Goal: Task Accomplishment & Management: Complete application form

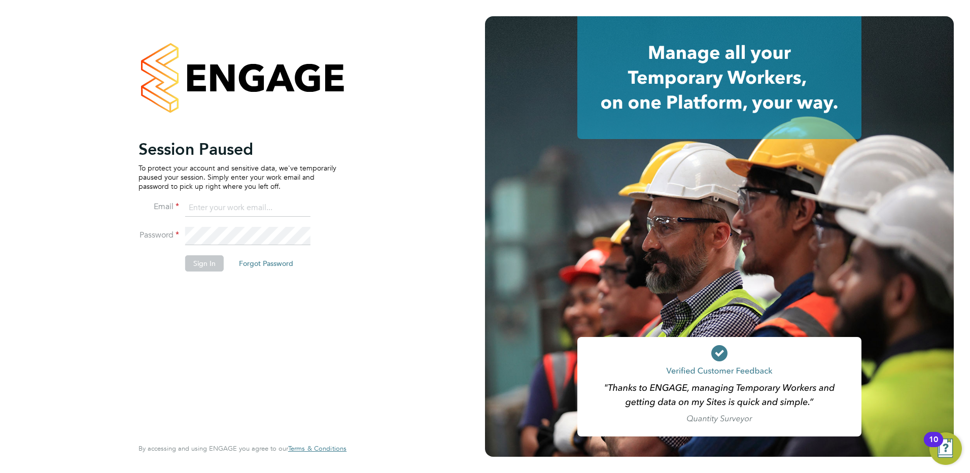
type input "tracy.sellick@apleona.com"
click at [195, 269] on button "Sign In" at bounding box center [204, 263] width 39 height 16
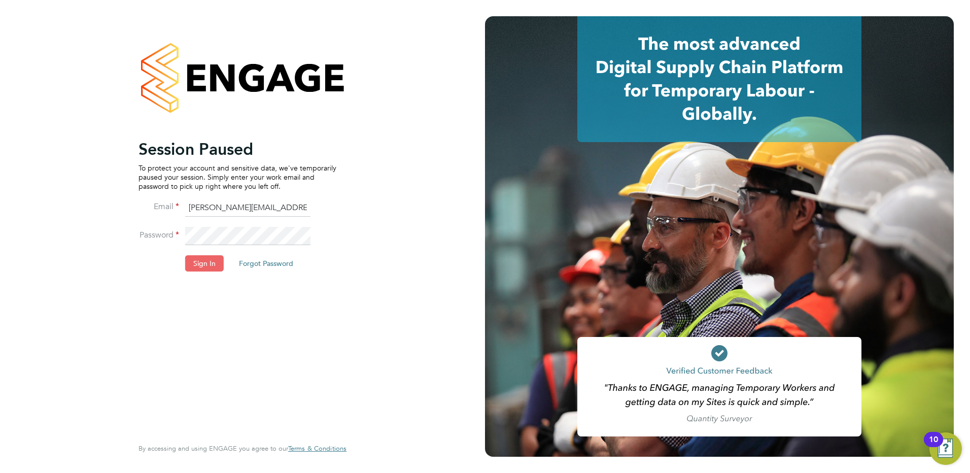
click at [207, 260] on button "Sign In" at bounding box center [204, 263] width 39 height 16
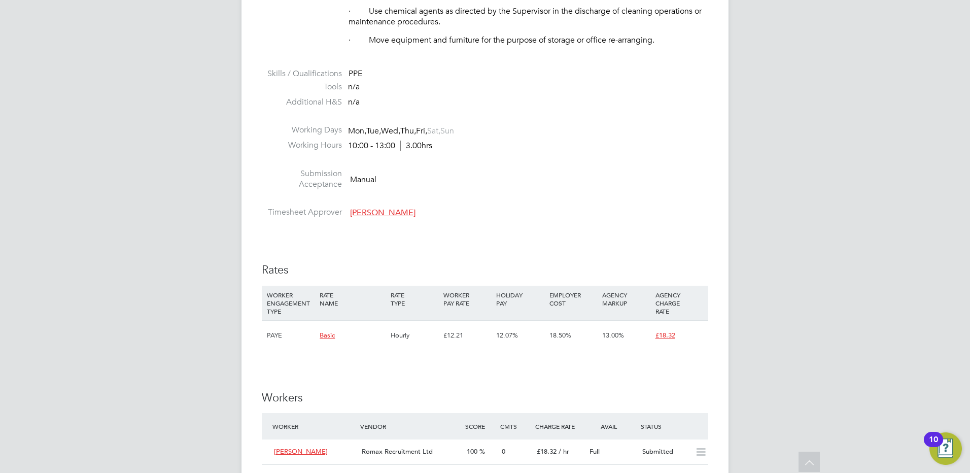
scroll to position [609, 0]
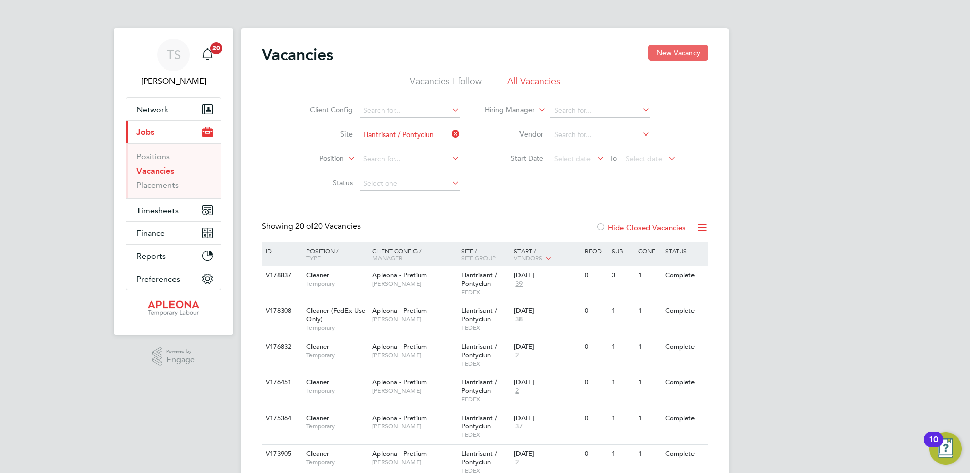
click at [673, 53] on button "New Vacancy" at bounding box center [678, 53] width 60 height 16
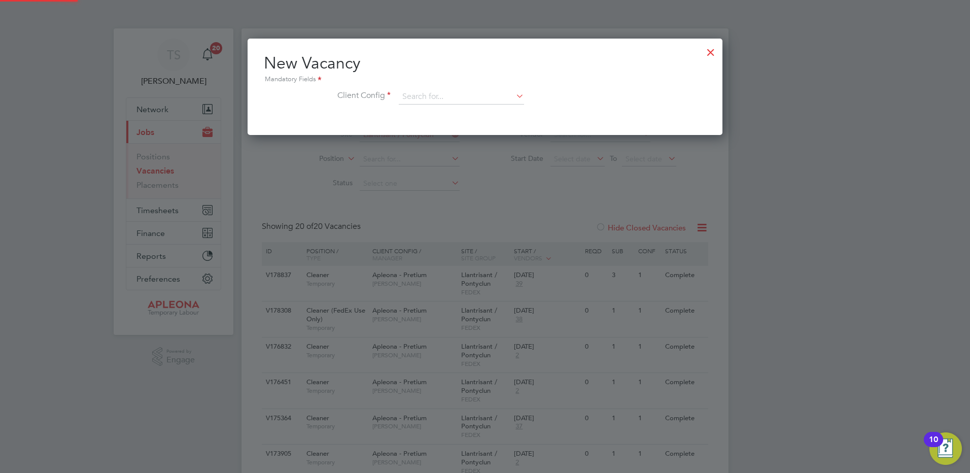
scroll to position [96, 475]
click at [447, 97] on input at bounding box center [461, 96] width 125 height 15
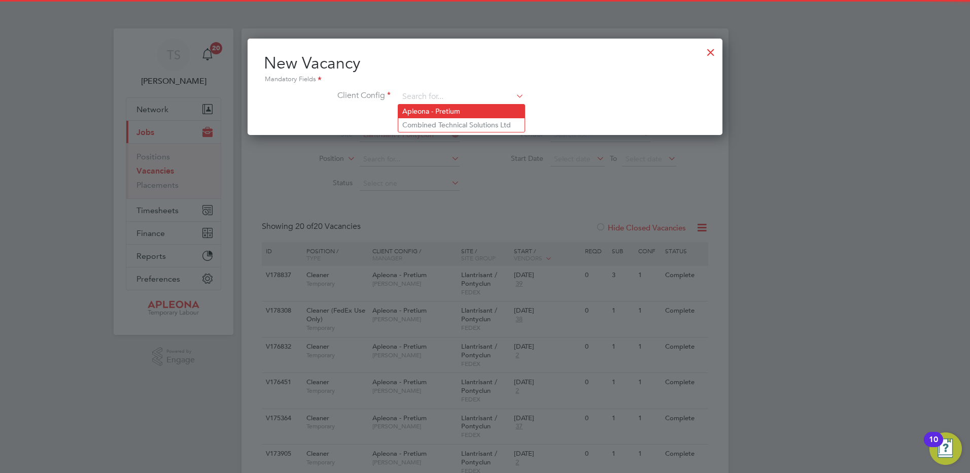
click at [423, 109] on li "Apleona - Pretium" at bounding box center [461, 112] width 126 height 14
type input "Apleona - Pretium"
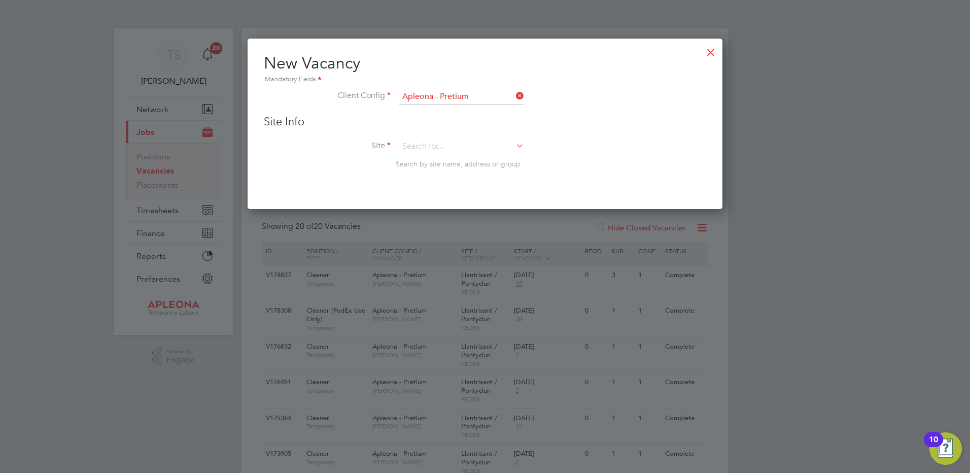
scroll to position [171, 475]
click at [412, 149] on input at bounding box center [461, 146] width 125 height 15
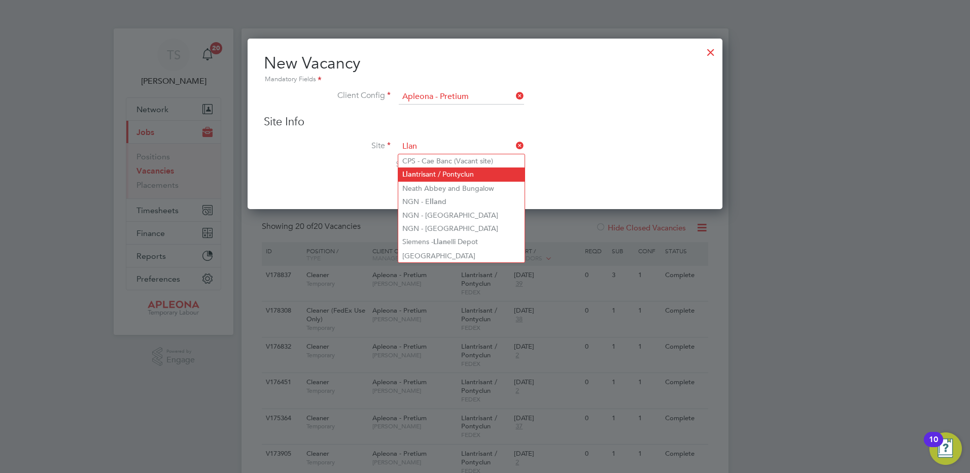
click at [438, 175] on li "Llan trisant / Pontyclun" at bounding box center [461, 174] width 126 height 14
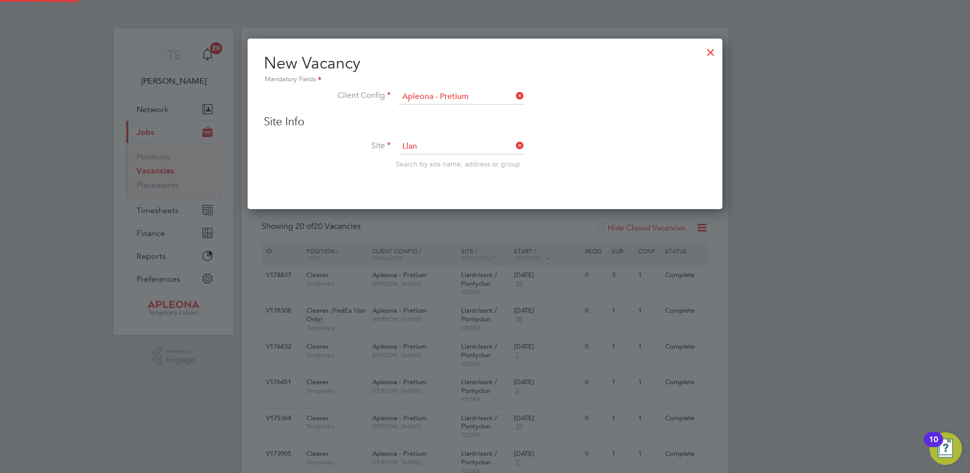
type input "Llantrisant / Pontyclun"
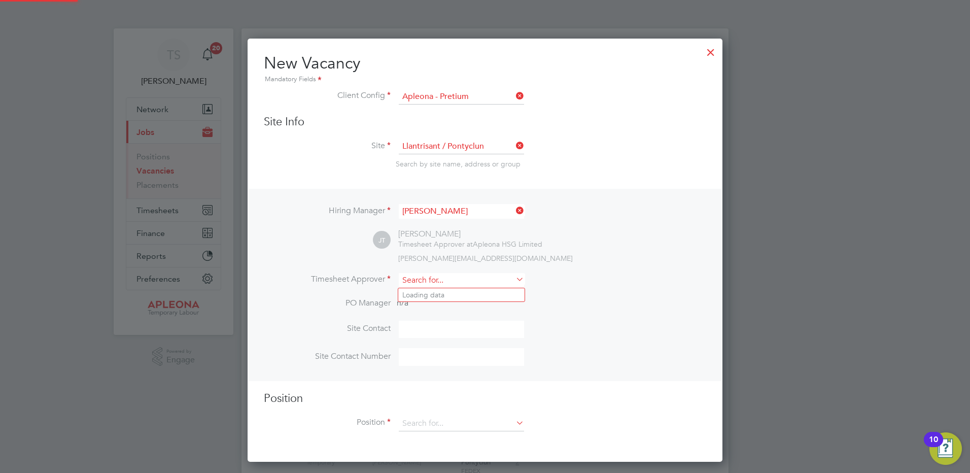
click at [417, 283] on input at bounding box center [461, 280] width 125 height 15
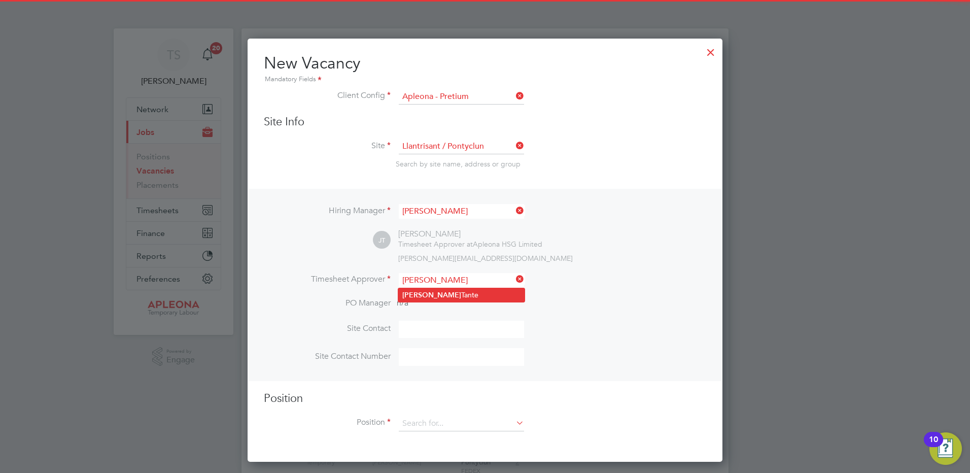
click at [423, 291] on li "Julie Tante" at bounding box center [461, 295] width 126 height 14
type input "Julie Tante"
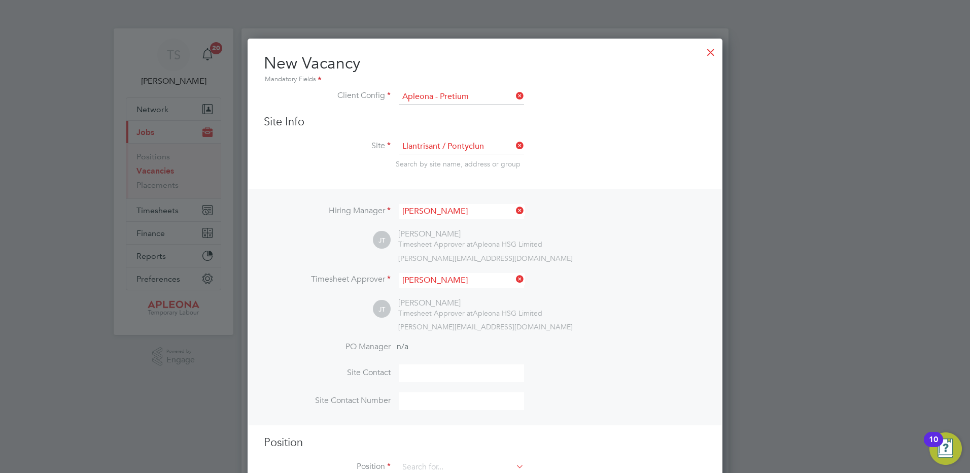
scroll to position [468, 475]
click at [405, 377] on input at bounding box center [461, 373] width 125 height 18
type input "Sarah Tomlinson"
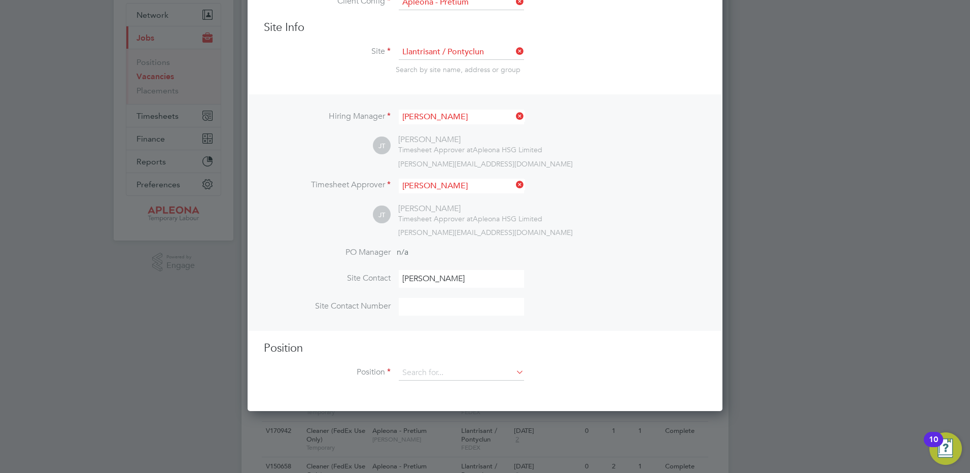
scroll to position [101, 0]
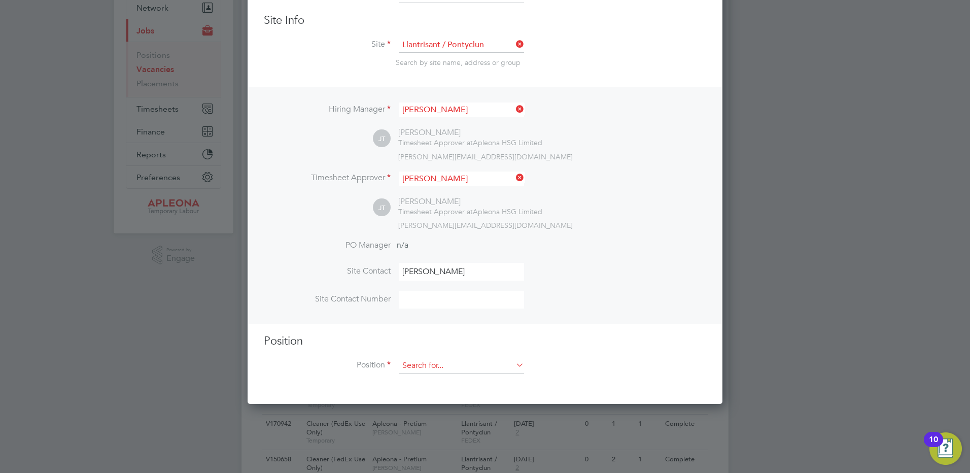
click at [423, 370] on input at bounding box center [461, 365] width 125 height 15
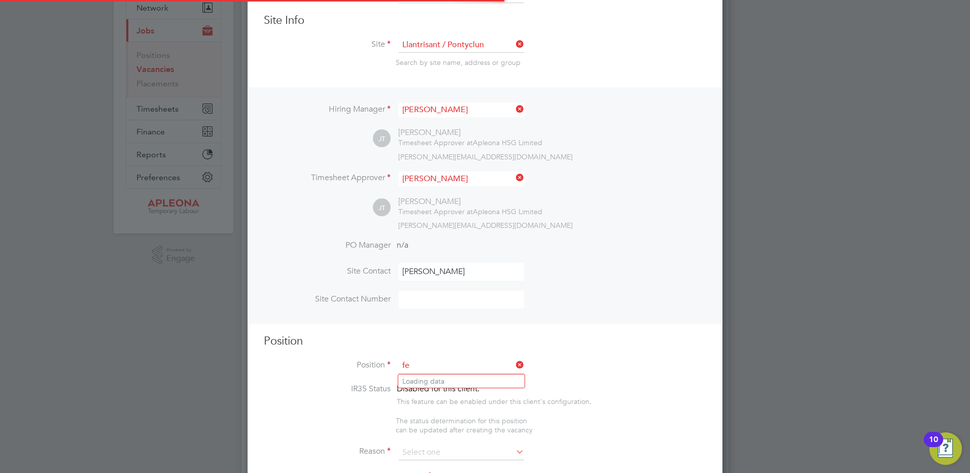
scroll to position [1462, 475]
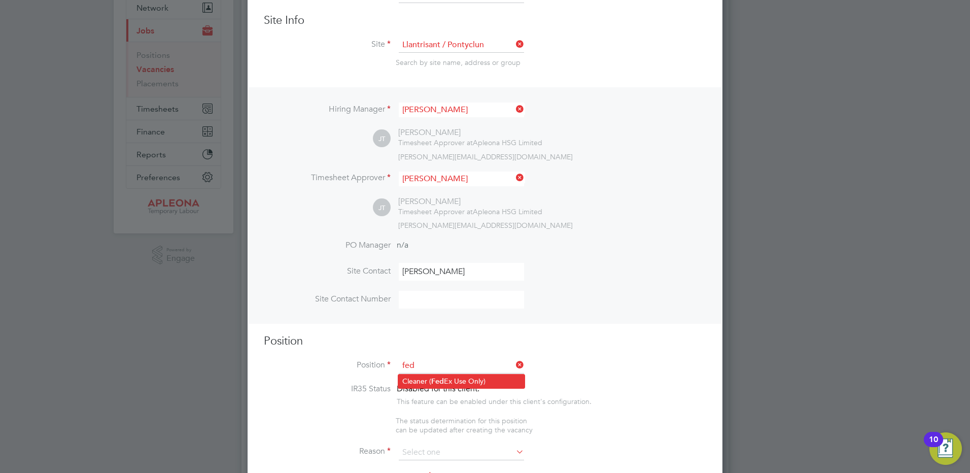
click at [417, 381] on li "Cleaner ( Fed Ex Use Only)" at bounding box center [461, 381] width 126 height 14
type input "Cleaner (FedEx Use Only)"
type textarea "**FedEx Apleona Requirements** **Picture ID must be brought to site to present …"
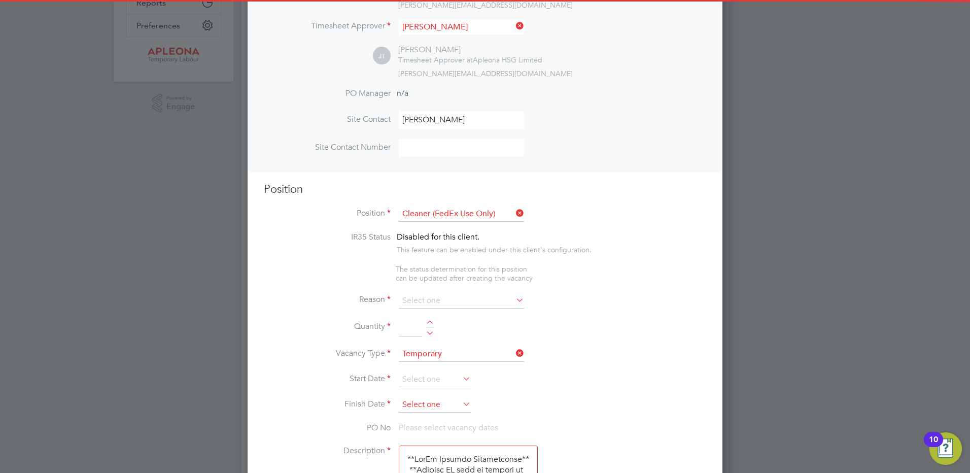
scroll to position [254, 0]
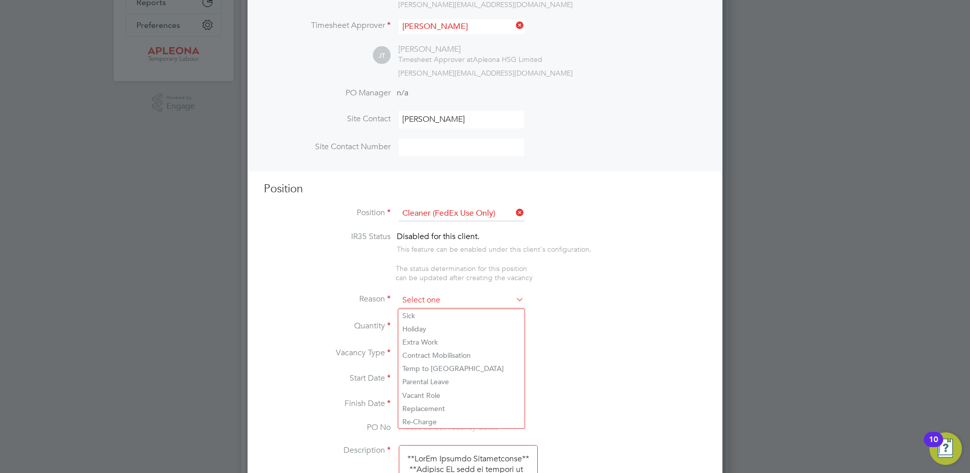
click at [412, 301] on input at bounding box center [461, 300] width 125 height 15
click at [412, 328] on li "Holiday" at bounding box center [461, 328] width 126 height 13
type input "Holiday"
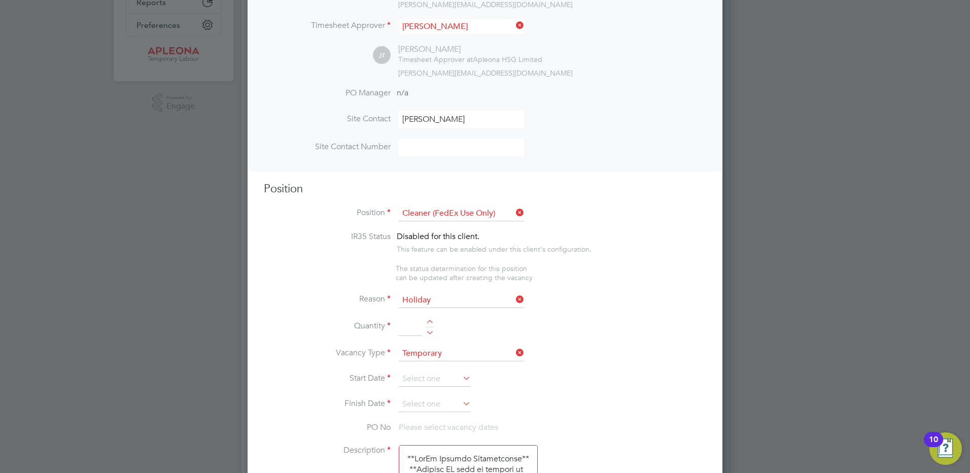
click at [431, 322] on div at bounding box center [430, 323] width 9 height 7
type input "1"
click at [419, 382] on input at bounding box center [435, 378] width 72 height 15
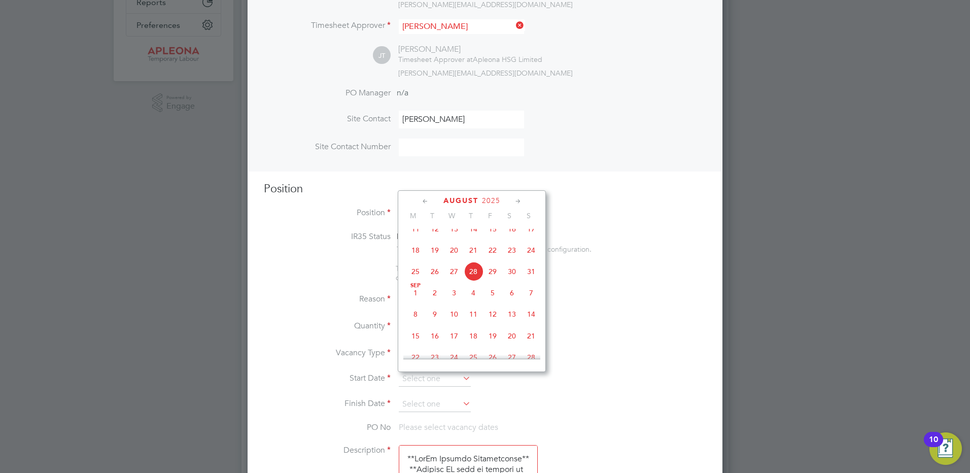
click at [494, 280] on span "29" at bounding box center [492, 271] width 19 height 19
type input "29 Aug 2025"
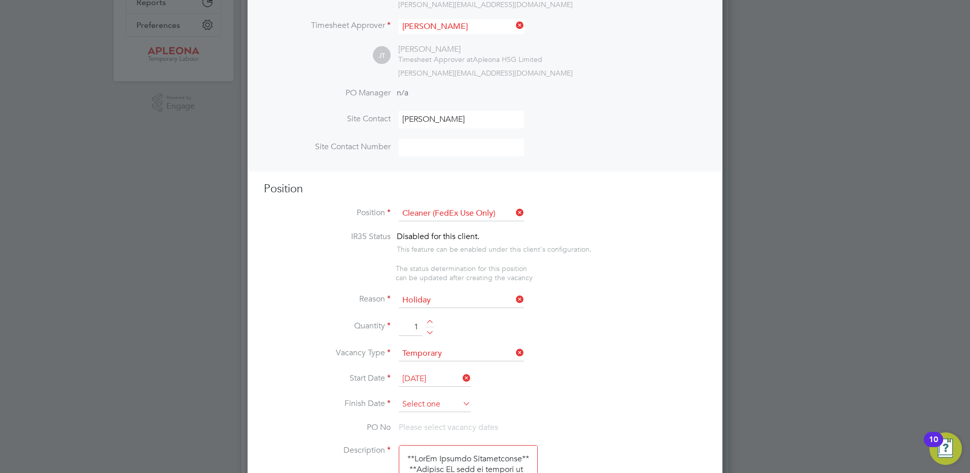
click at [420, 404] on input at bounding box center [435, 404] width 72 height 15
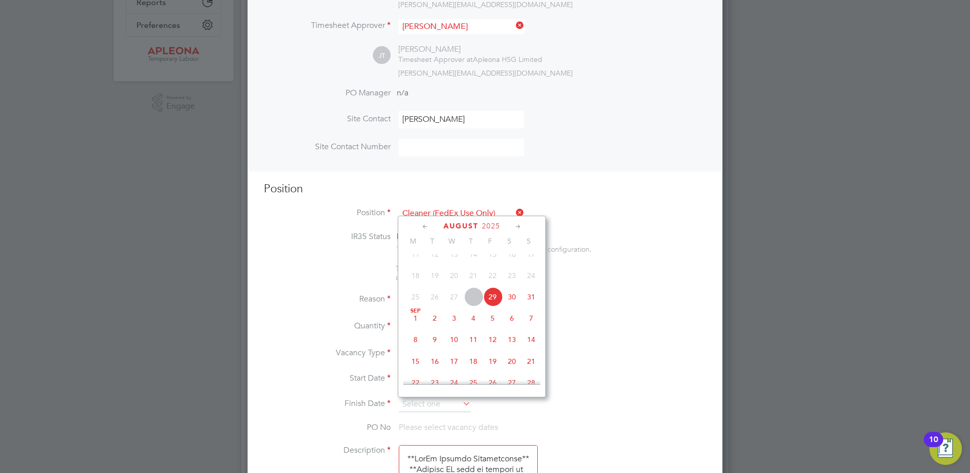
click at [490, 328] on span "5" at bounding box center [492, 317] width 19 height 19
type input "05 Sep 2025"
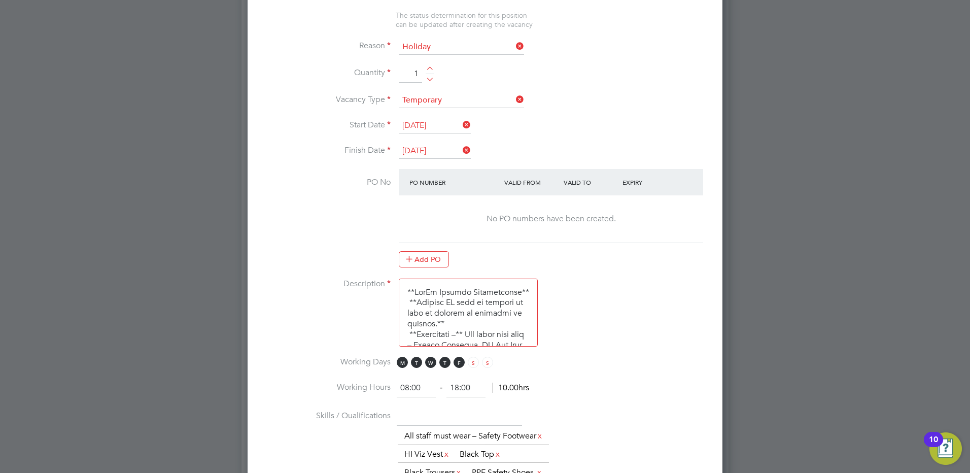
scroll to position [507, 0]
drag, startPoint x: 409, startPoint y: 387, endPoint x: 345, endPoint y: 387, distance: 63.4
click at [345, 387] on li "Working Hours 08:00 ‐ 18:00 10.00hrs" at bounding box center [485, 392] width 442 height 28
type input "10:00"
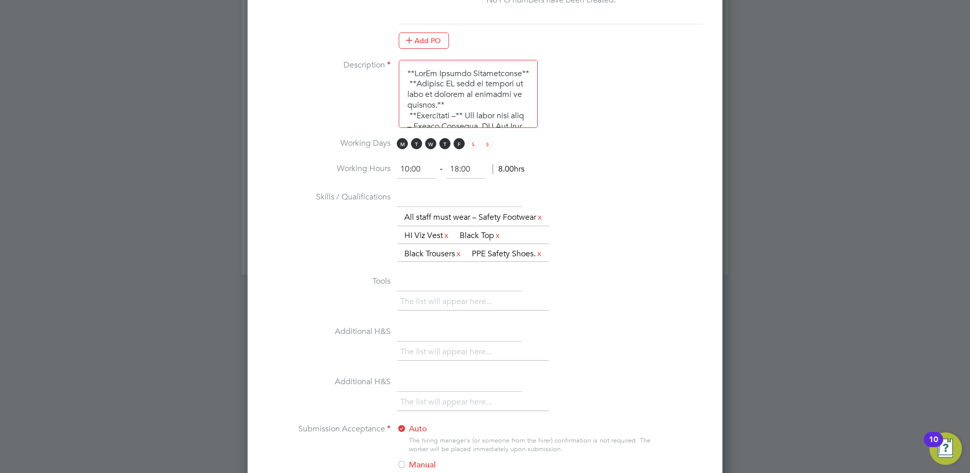
scroll to position [729, 0]
type input "13:00"
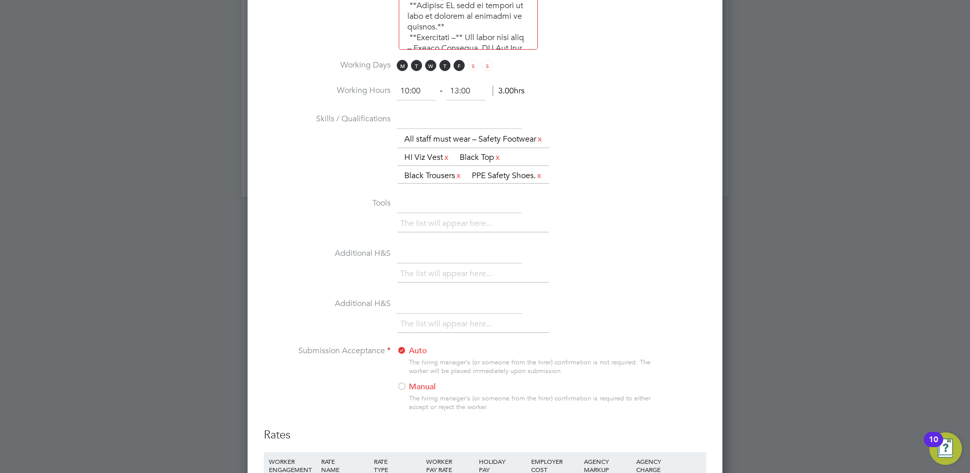
scroll to position [881, 0]
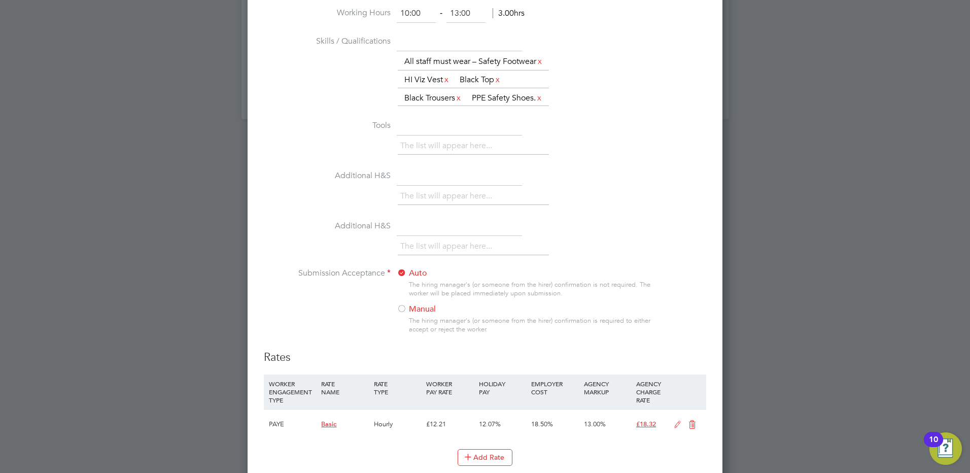
click at [398, 315] on div at bounding box center [402, 309] width 10 height 10
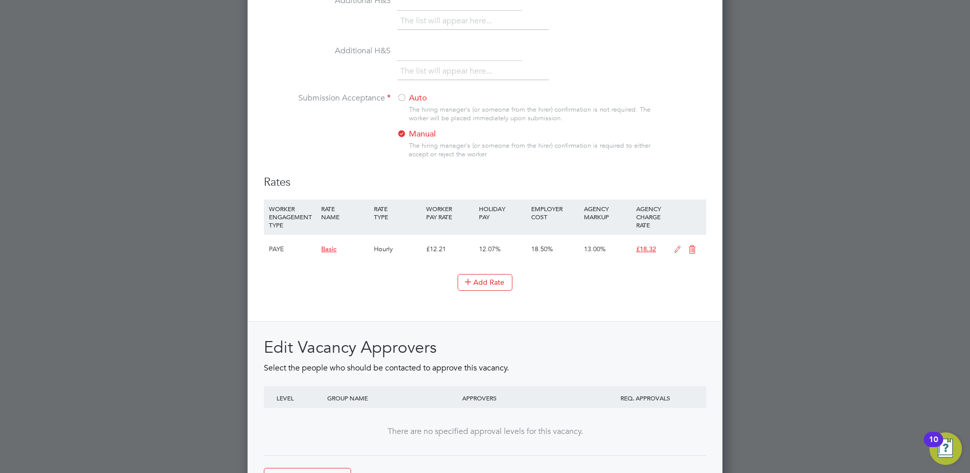
scroll to position [1159, 0]
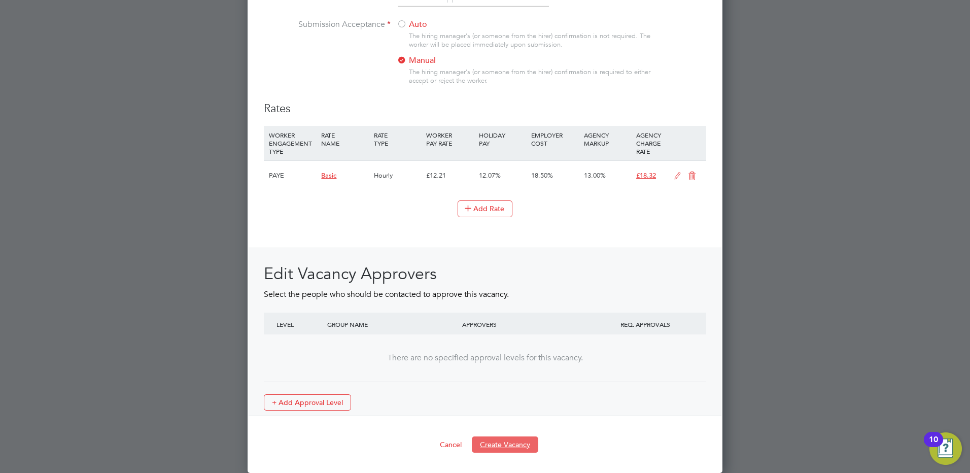
click at [516, 444] on button "Create Vacancy" at bounding box center [505, 444] width 66 height 16
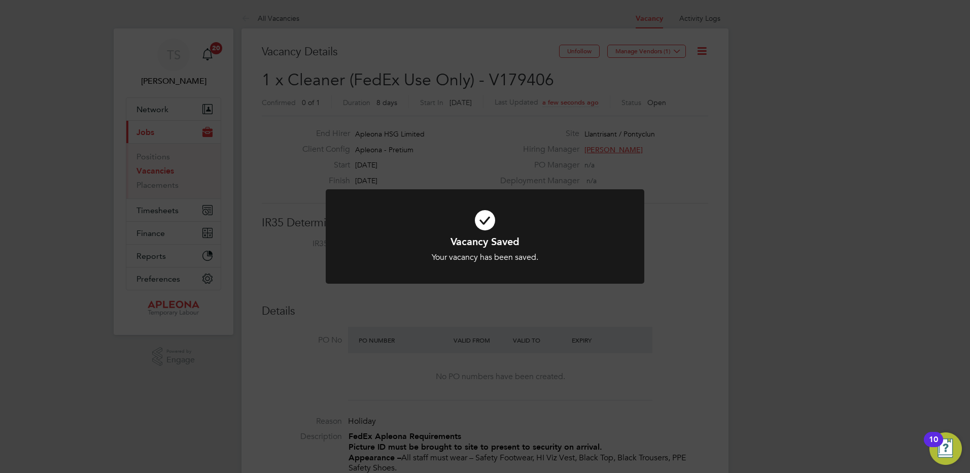
click at [680, 52] on div "Vacancy Saved Your vacancy has been saved. Cancel Okay" at bounding box center [485, 236] width 970 height 473
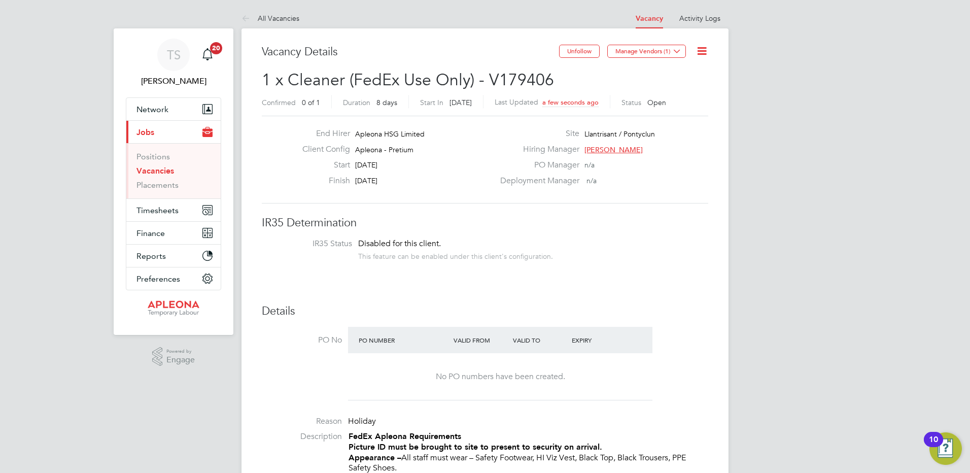
click at [680, 52] on icon at bounding box center [677, 51] width 8 height 8
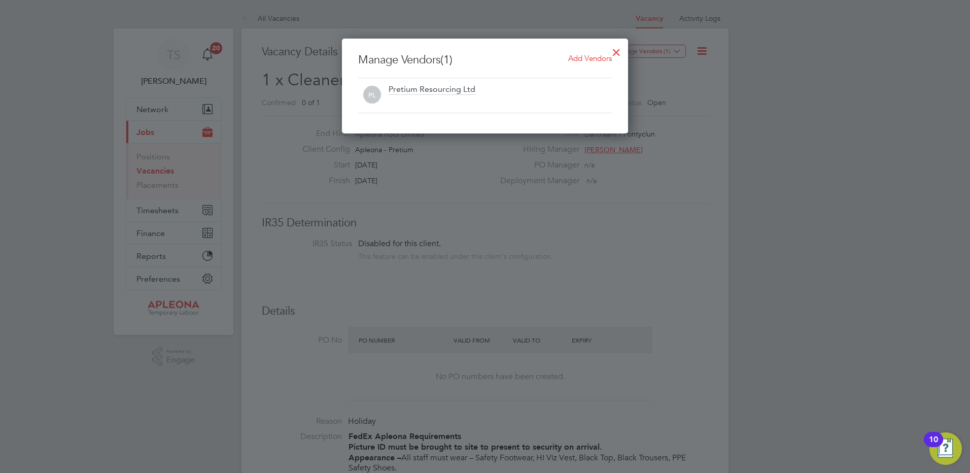
click at [578, 59] on span "Add Vendors" at bounding box center [590, 58] width 44 height 10
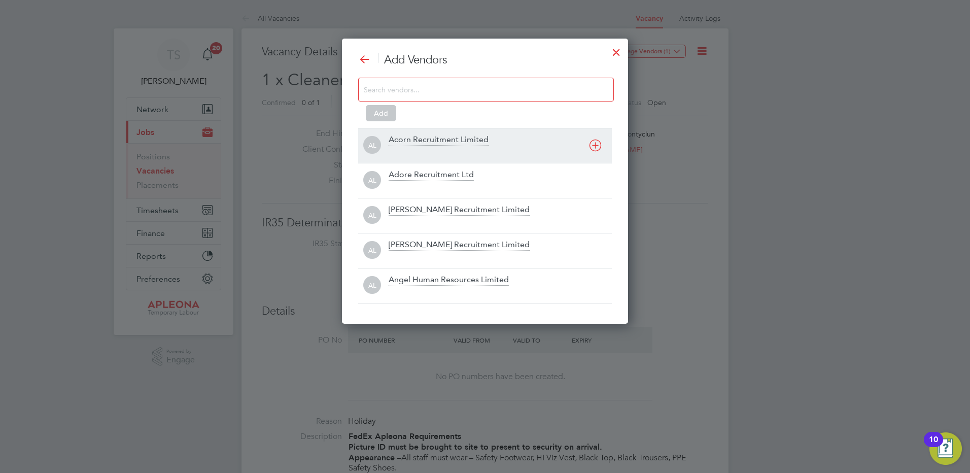
click at [408, 146] on div "Acorn Recruitment Limited" at bounding box center [500, 145] width 223 height 22
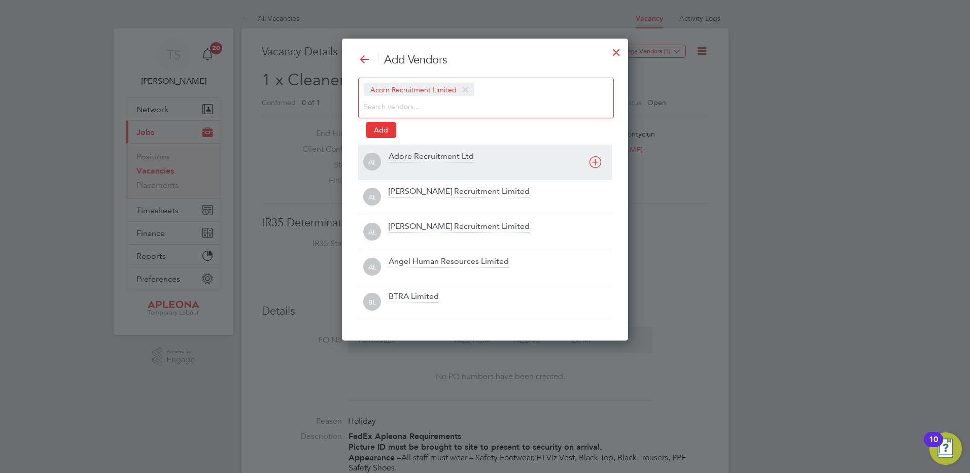
click at [401, 154] on div "Adore Recruitment Ltd" at bounding box center [431, 156] width 85 height 11
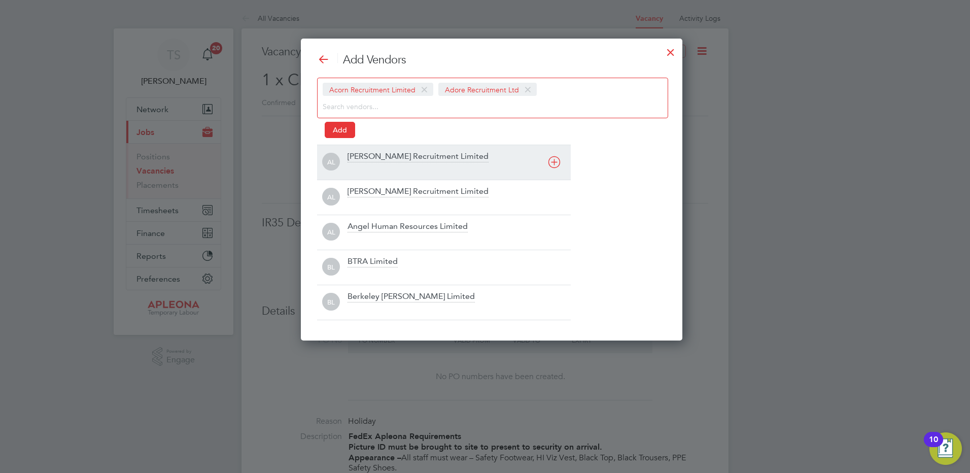
click at [371, 157] on div "Alex Young Recruitment Limited" at bounding box center [418, 156] width 141 height 11
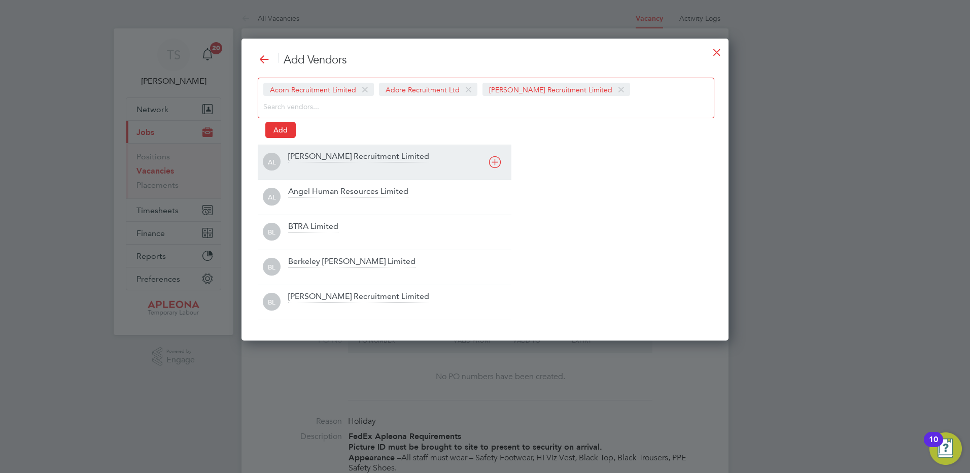
drag, startPoint x: 350, startPoint y: 159, endPoint x: 334, endPoint y: 157, distance: 15.4
click at [349, 159] on div "Alice Rose Recruitment Limited" at bounding box center [358, 156] width 141 height 11
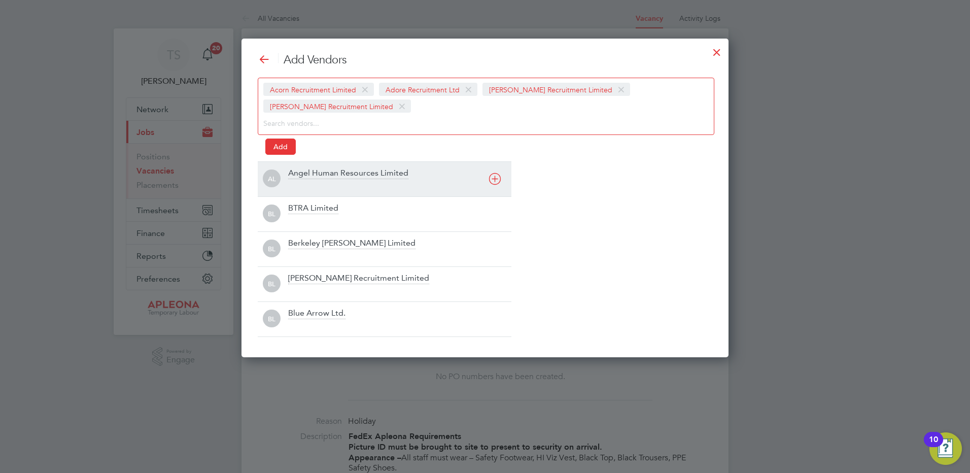
click at [306, 176] on div "Angel Human Resources Limited" at bounding box center [348, 173] width 120 height 11
click at [304, 176] on div "BTRA Limited" at bounding box center [313, 173] width 50 height 11
click at [299, 176] on div "Berkeley Scott Limited" at bounding box center [351, 173] width 127 height 11
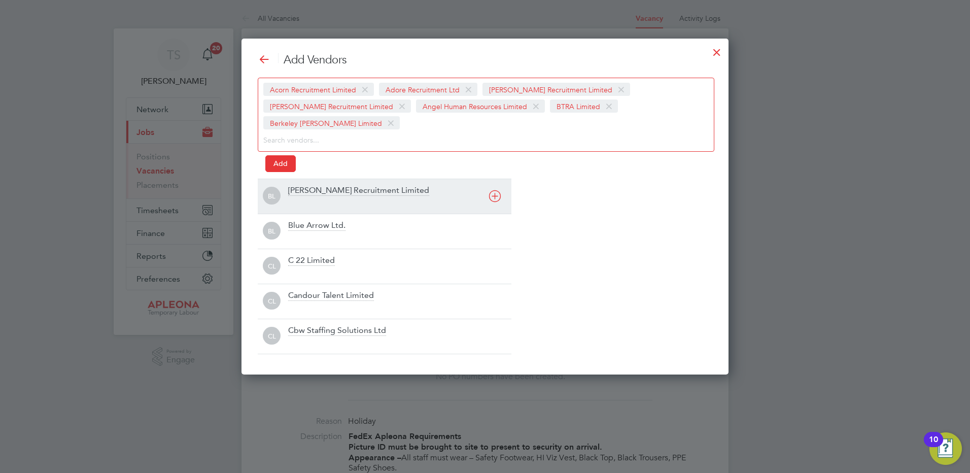
click at [305, 185] on div "Berry Recruitment Limited" at bounding box center [358, 190] width 141 height 11
click at [298, 189] on div "Blue Arrow Ltd." at bounding box center [316, 190] width 57 height 11
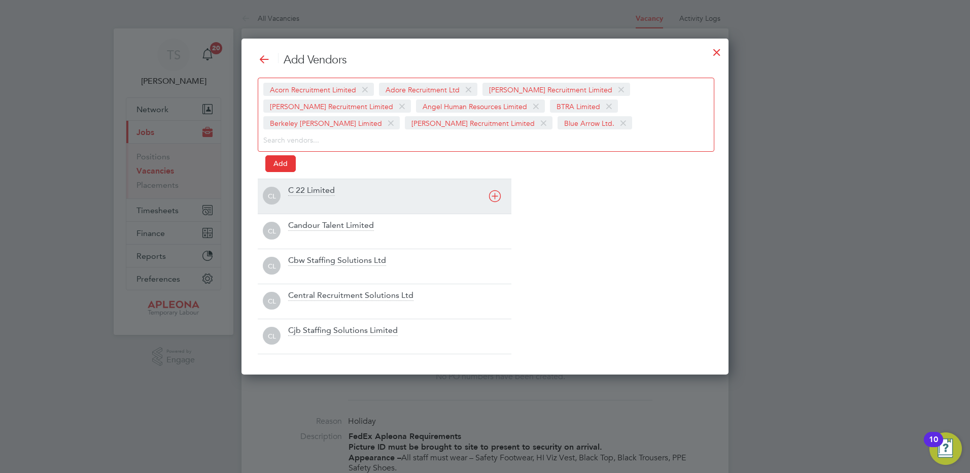
click at [298, 198] on div at bounding box center [399, 202] width 223 height 10
click at [298, 192] on div "Candour Talent Limited" at bounding box center [331, 190] width 86 height 11
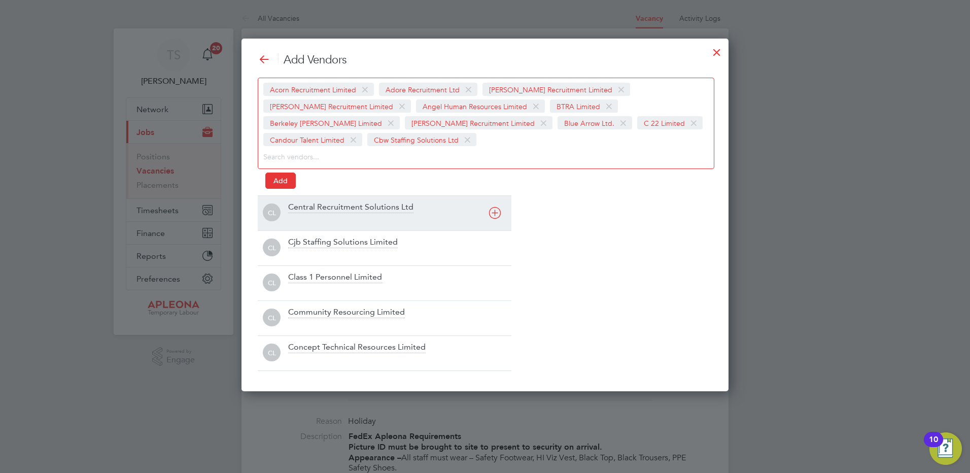
click at [300, 206] on div "Central Recruitment Solutions Ltd" at bounding box center [350, 207] width 125 height 11
click at [300, 206] on div "Cjb Staffing Solutions Limited" at bounding box center [343, 207] width 110 height 11
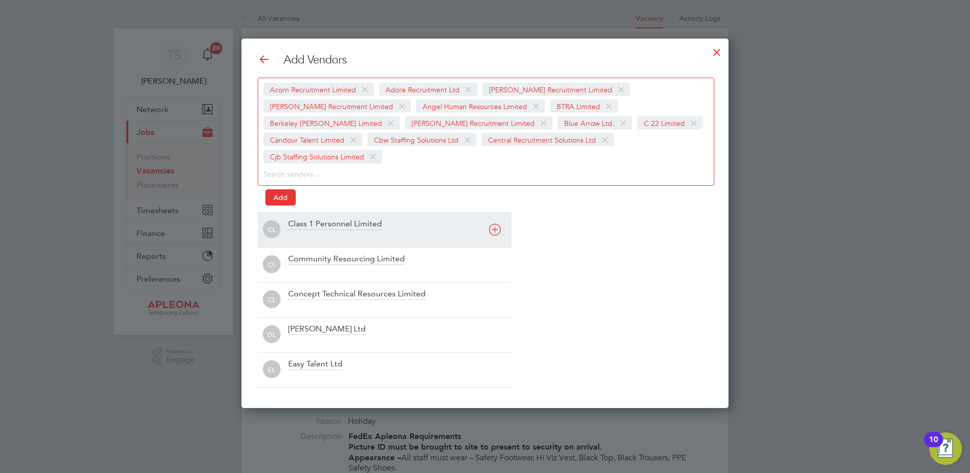
click at [300, 219] on div "Class 1 Personnel Limited" at bounding box center [335, 224] width 94 height 11
click at [308, 224] on div "Community Resourcing Limited" at bounding box center [346, 224] width 117 height 11
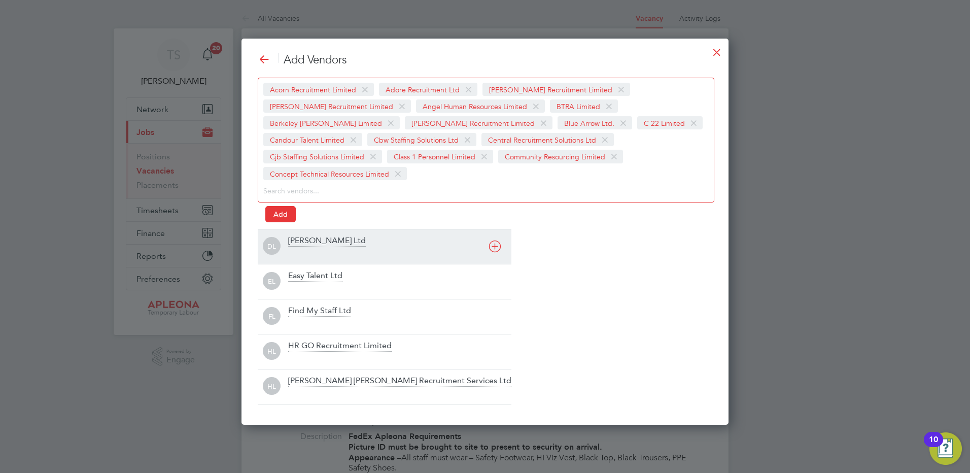
click at [308, 235] on div "Daniel Owen Ltd" at bounding box center [327, 240] width 78 height 11
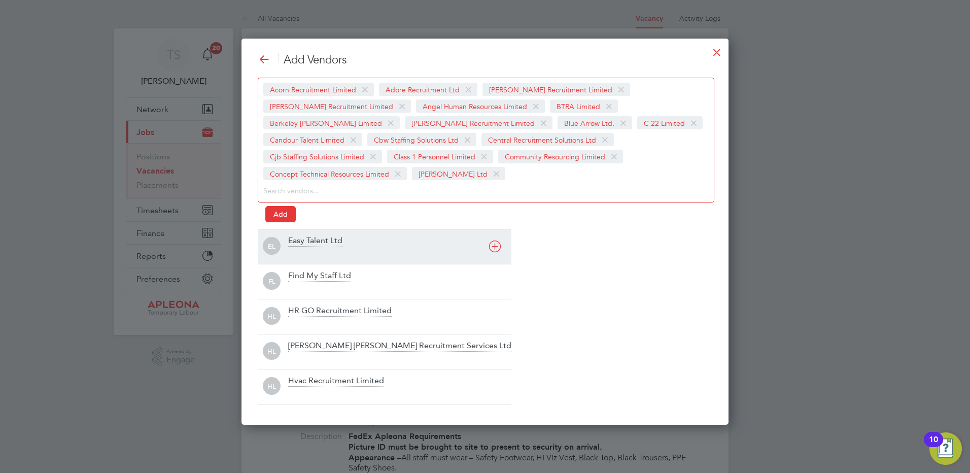
click at [305, 238] on div "Easy Talent Ltd" at bounding box center [315, 240] width 54 height 11
drag, startPoint x: 305, startPoint y: 238, endPoint x: 306, endPoint y: 251, distance: 13.2
click at [306, 250] on div "Find My Staff Ltd" at bounding box center [399, 246] width 223 height 22
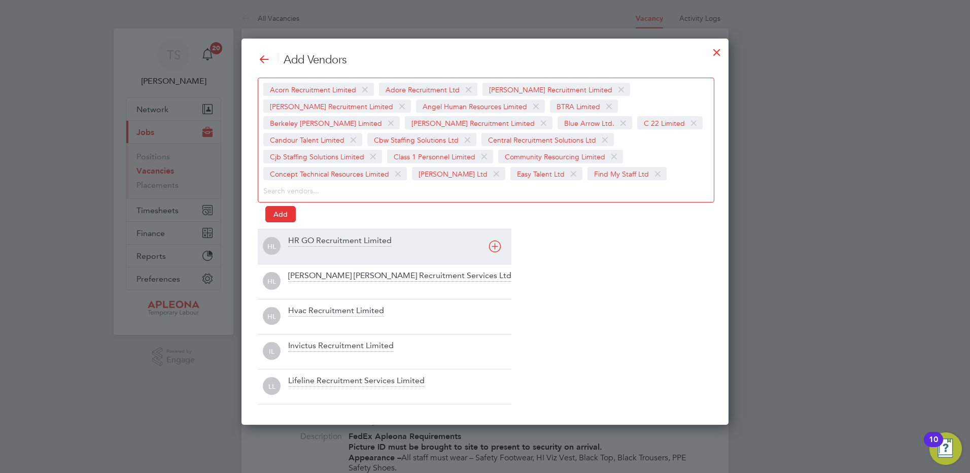
click at [307, 244] on div "HR GO Recruitment Limited" at bounding box center [339, 240] width 103 height 11
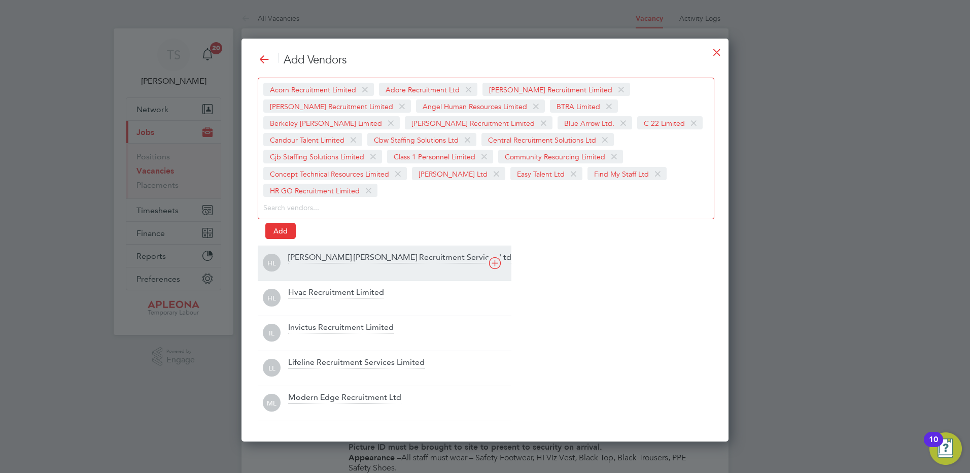
click at [307, 252] on div "Hamilton Rowe Recruitment Services Ltd" at bounding box center [399, 257] width 223 height 11
click at [303, 254] on div "Hvac Recruitment Limited" at bounding box center [336, 257] width 96 height 11
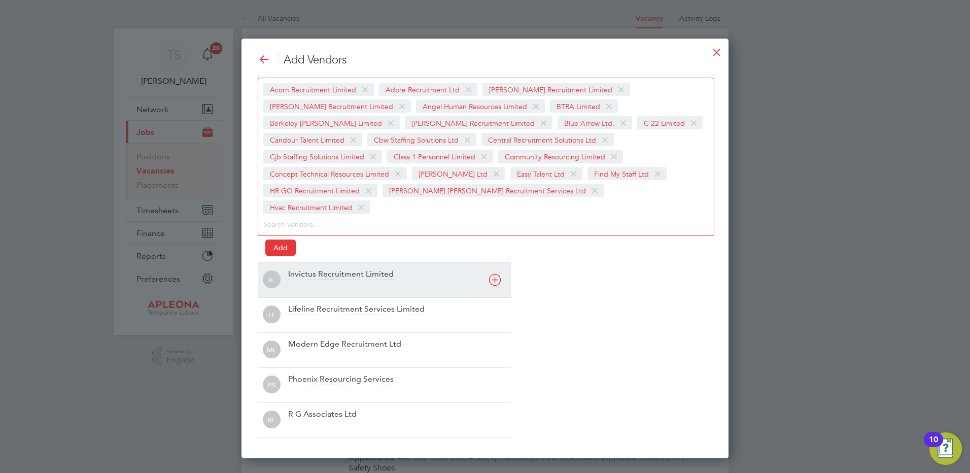
click at [303, 269] on div "Invictus Recruitment Limited" at bounding box center [341, 274] width 106 height 11
click at [303, 269] on div "Lifeline Recruitment Services Limited" at bounding box center [356, 274] width 136 height 11
click at [303, 254] on div "Add Vendors Acorn Recruitment Limited Adore Recruitment Ltd Alex Young Recruitm…" at bounding box center [485, 245] width 455 height 385
drag, startPoint x: 316, startPoint y: 269, endPoint x: 302, endPoint y: 274, distance: 14.1
click at [316, 269] on div "Modern Edge Recruitment Ltd" at bounding box center [344, 274] width 113 height 11
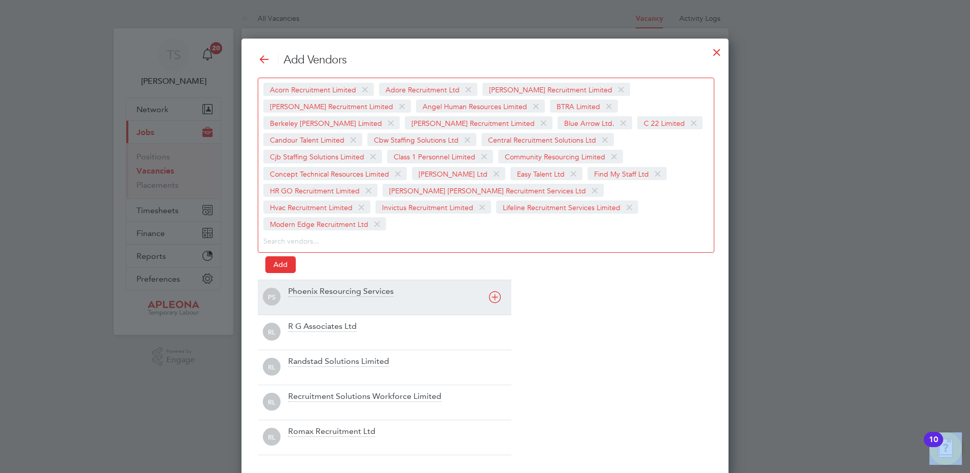
click at [300, 286] on div "Phoenix Resourcing Services" at bounding box center [341, 291] width 106 height 11
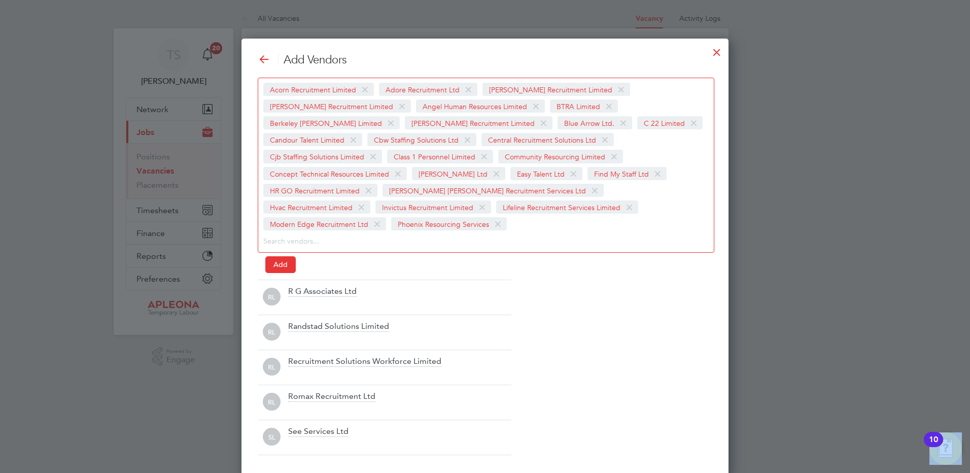
click at [300, 286] on div "R G Associates Ltd" at bounding box center [322, 291] width 68 height 11
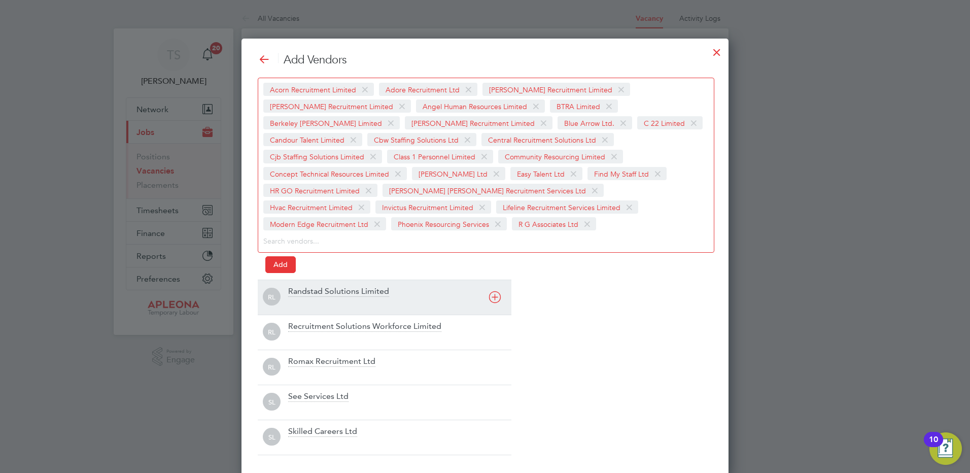
click at [300, 279] on div "Add Vendors Acorn Recruitment Limited Adore Recruitment Ltd Alex Young Recruitm…" at bounding box center [485, 254] width 455 height 402
click at [299, 292] on div "Randstad Solutions Limited" at bounding box center [338, 291] width 101 height 11
click at [299, 292] on div "Recruitment Solutions Workforce Limited" at bounding box center [364, 291] width 153 height 11
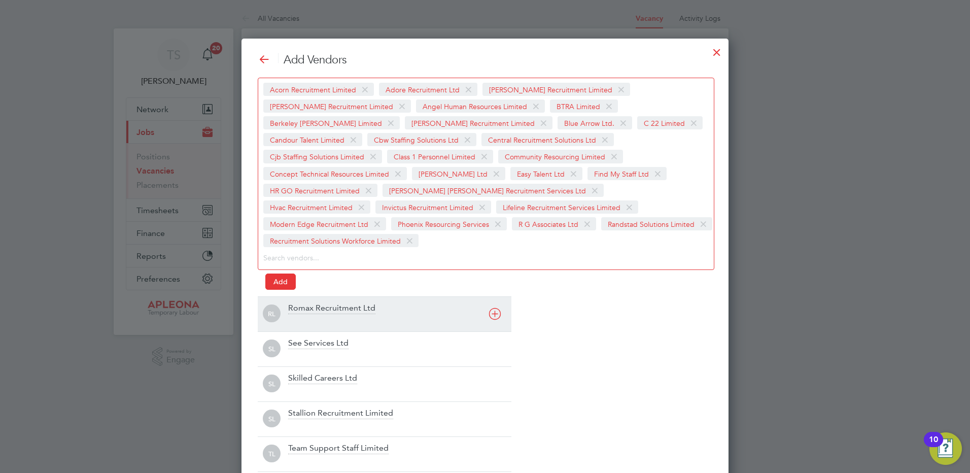
click at [299, 303] on div "Romax Recruitment Ltd" at bounding box center [331, 308] width 87 height 11
click at [303, 305] on div "See Services Ltd" at bounding box center [318, 308] width 60 height 11
click at [304, 305] on div "Skilled Careers Ltd" at bounding box center [322, 308] width 69 height 11
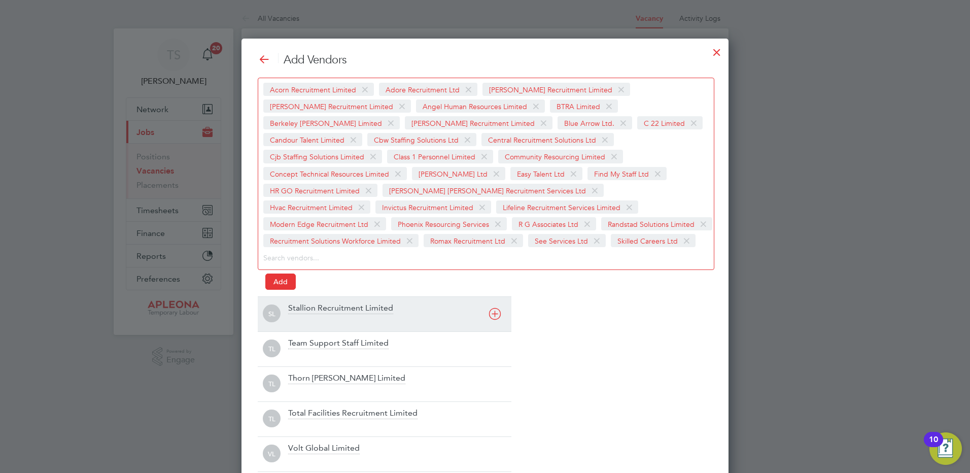
click at [304, 305] on div "Stallion Recruitment Limited" at bounding box center [340, 308] width 105 height 11
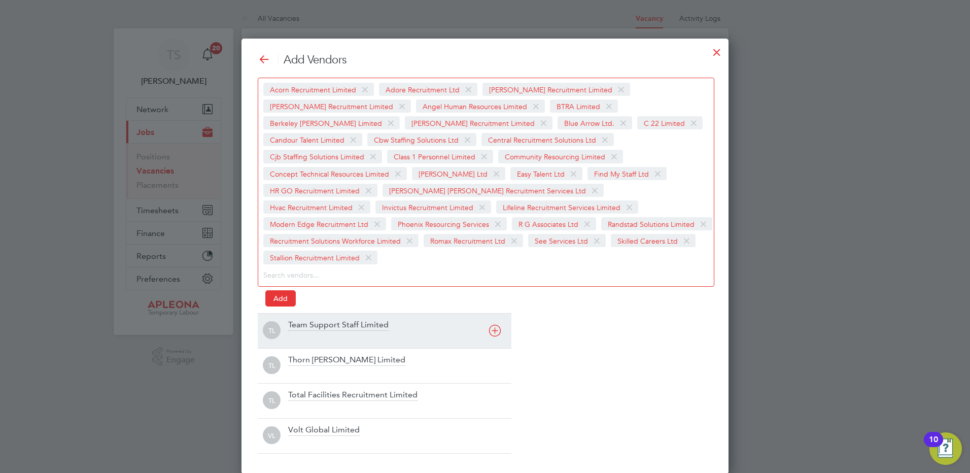
click at [309, 320] on div "Team Support Staff Limited" at bounding box center [338, 325] width 100 height 11
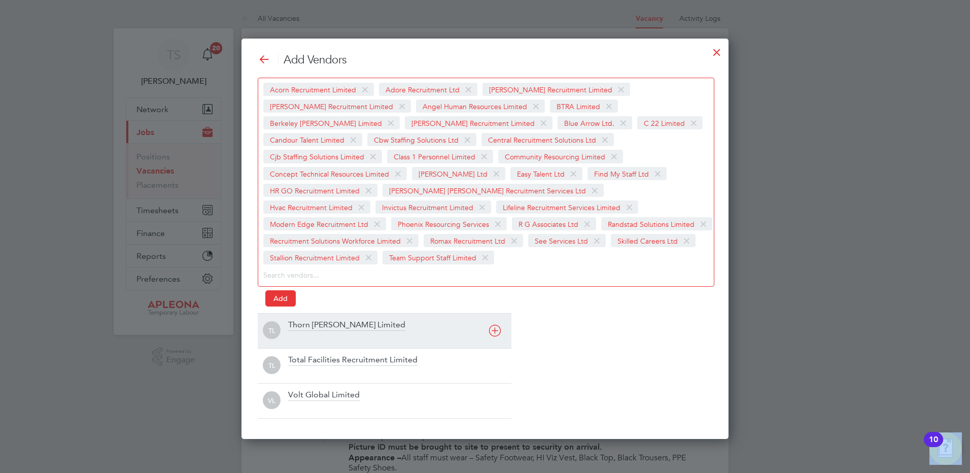
click at [309, 310] on div "Add Vendors Acorn Recruitment Limited Adore Recruitment Ltd Alex Young Recruitm…" at bounding box center [485, 236] width 455 height 366
click at [309, 328] on div "Thorn Baker Limited" at bounding box center [346, 325] width 117 height 11
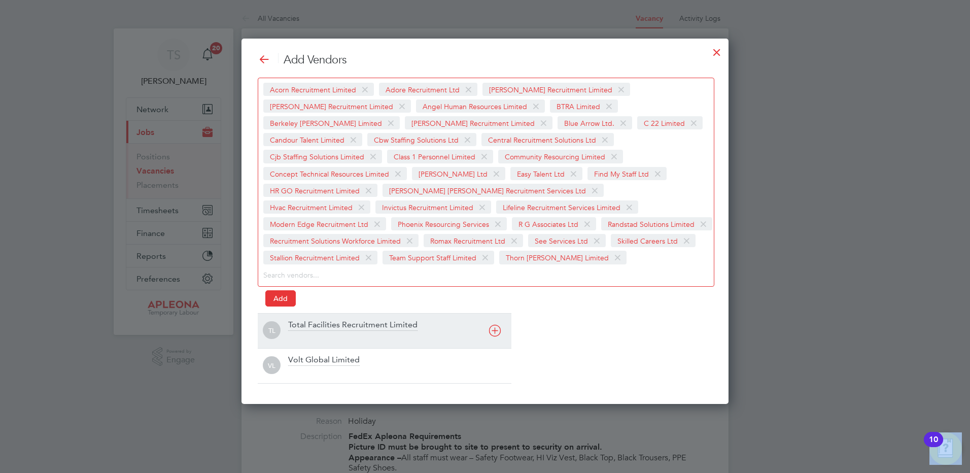
click at [309, 328] on div "Total Facilities Recruitment Limited" at bounding box center [352, 325] width 129 height 11
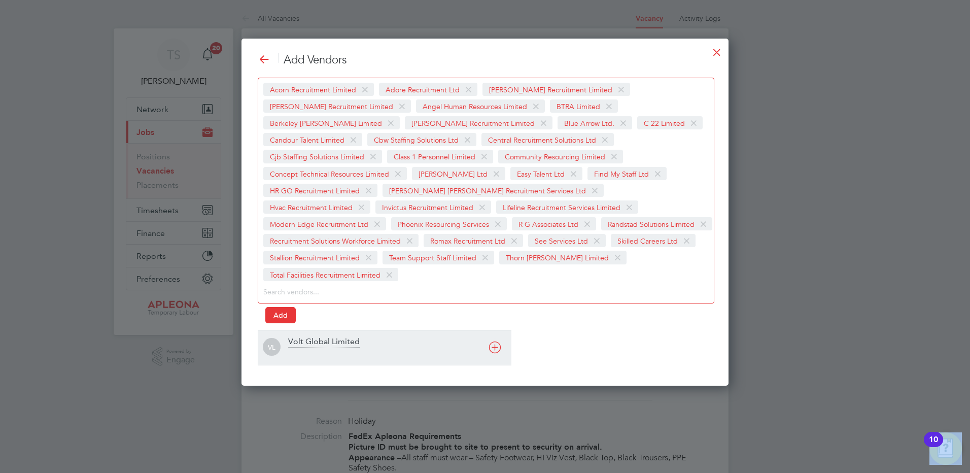
click at [308, 336] on div "Volt Global Limited" at bounding box center [324, 341] width 72 height 11
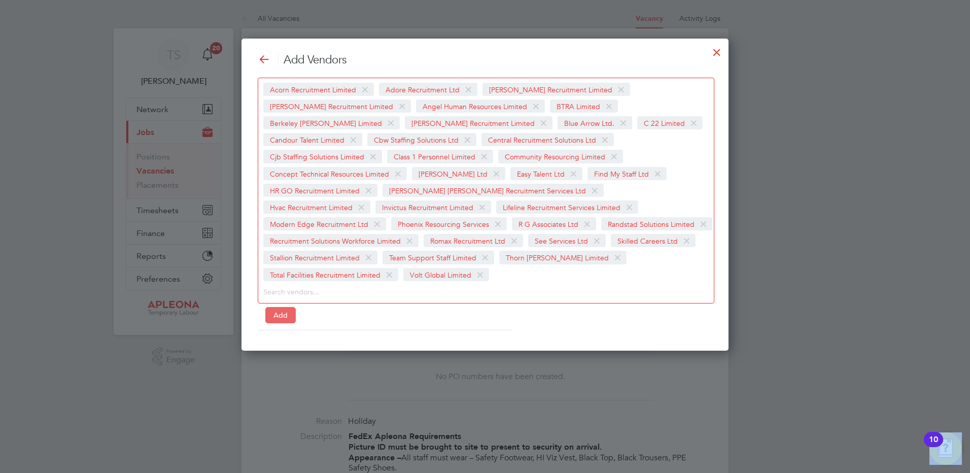
click at [279, 307] on button "Add" at bounding box center [280, 315] width 30 height 16
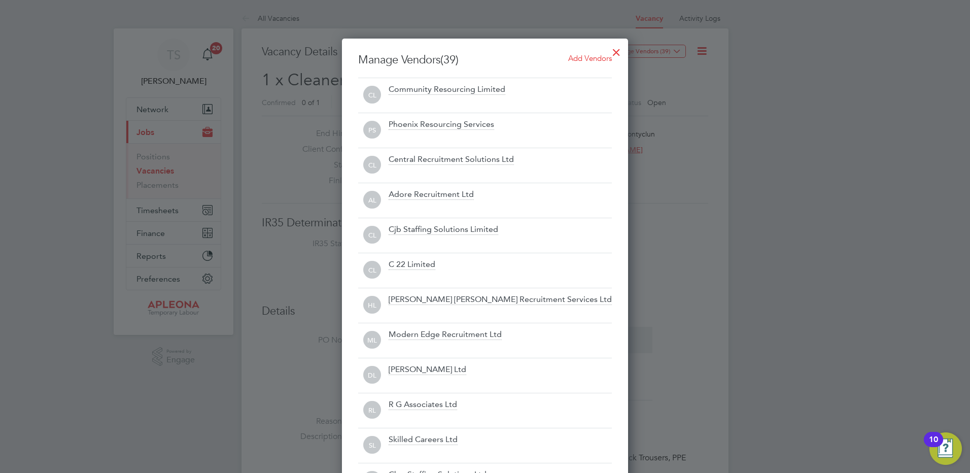
click at [617, 50] on div at bounding box center [616, 50] width 18 height 18
